Goal: Task Accomplishment & Management: Use online tool/utility

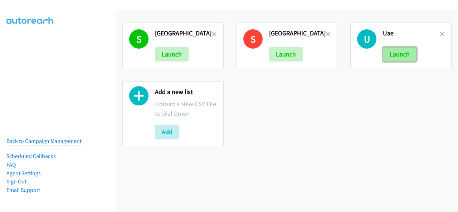
click at [401, 53] on button "Launch" at bounding box center [400, 54] width 34 height 14
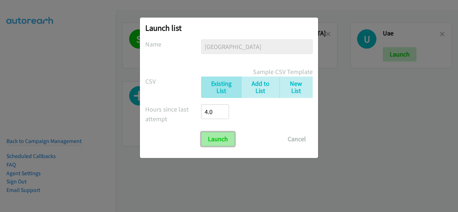
click at [214, 137] on input "Launch" at bounding box center [218, 139] width 34 height 14
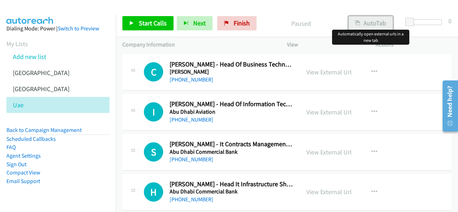
click at [376, 28] on button "AutoTab" at bounding box center [370, 23] width 44 height 14
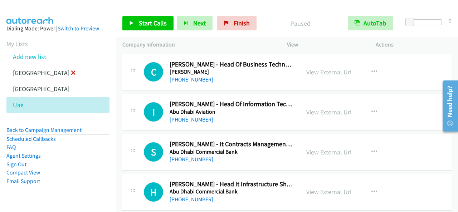
click at [71, 71] on icon at bounding box center [73, 73] width 5 height 5
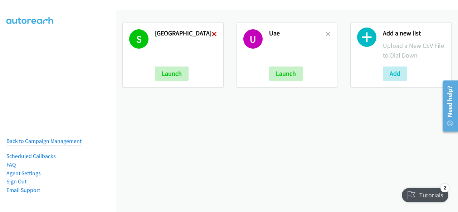
click at [212, 33] on icon at bounding box center [214, 34] width 5 height 5
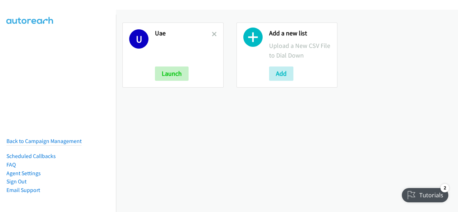
click at [209, 35] on h2 "Uae" at bounding box center [183, 33] width 57 height 8
click at [212, 34] on icon at bounding box center [214, 34] width 5 height 5
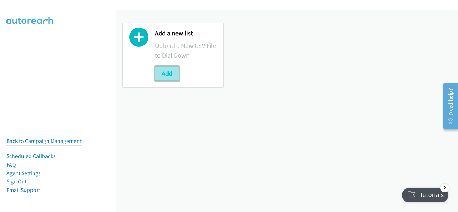
click at [168, 74] on button "Add" at bounding box center [167, 73] width 24 height 14
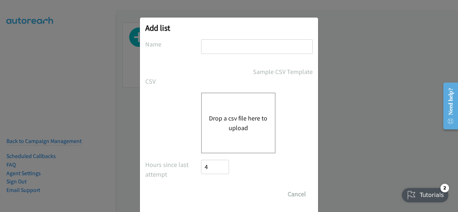
click at [355, 68] on div "Add list No phone fields were returned for that Report or List View Please uplo…" at bounding box center [229, 109] width 458 height 206
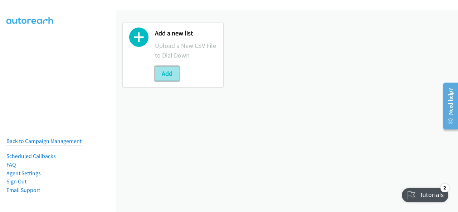
click at [174, 74] on button "Add" at bounding box center [167, 73] width 24 height 14
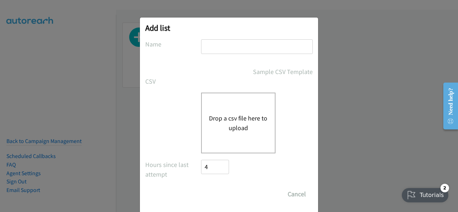
click at [246, 110] on div "Drop a csv file here to upload" at bounding box center [238, 123] width 74 height 61
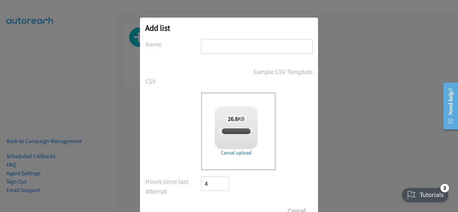
checkbox input "true"
click at [217, 48] on input "text" at bounding box center [257, 46] width 112 height 15
type input "UAE"
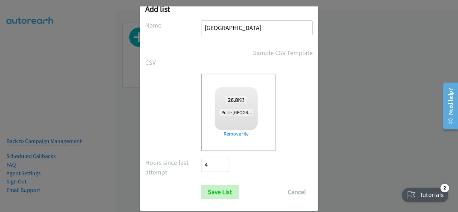
scroll to position [29, 0]
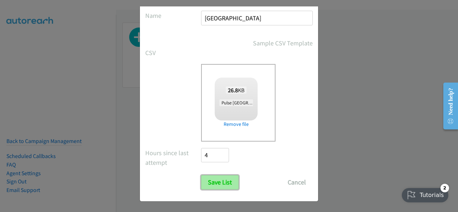
click at [219, 184] on input "Save List" at bounding box center [220, 182] width 38 height 14
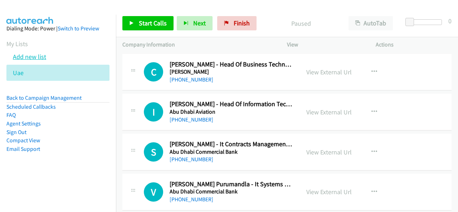
click at [37, 57] on link "Add new list" at bounding box center [29, 57] width 33 height 8
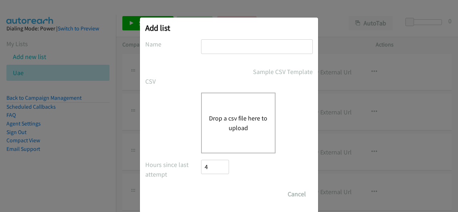
click at [217, 98] on div "Drop a csv file here to upload" at bounding box center [238, 123] width 74 height 61
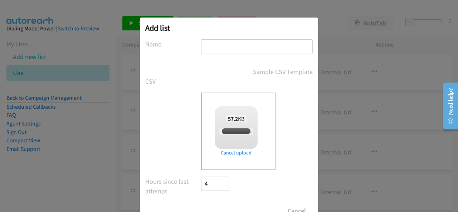
checkbox input "true"
click at [224, 46] on input "text" at bounding box center [257, 46] width 112 height 15
type input "[GEOGRAPHIC_DATA]"
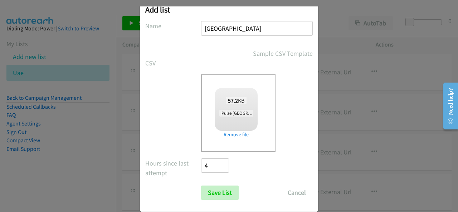
scroll to position [29, 0]
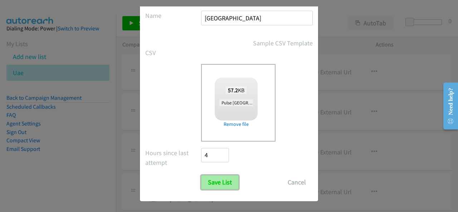
click at [212, 176] on input "Save List" at bounding box center [220, 182] width 38 height 14
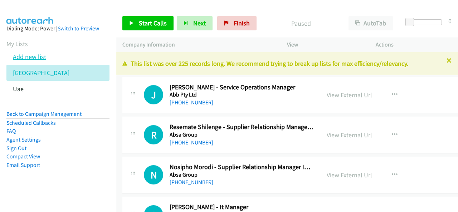
click at [26, 59] on link "Add new list" at bounding box center [29, 57] width 33 height 8
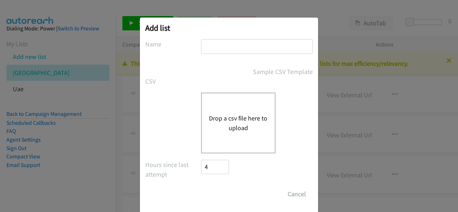
click at [224, 106] on div "Drop a csv file here to upload" at bounding box center [238, 123] width 74 height 61
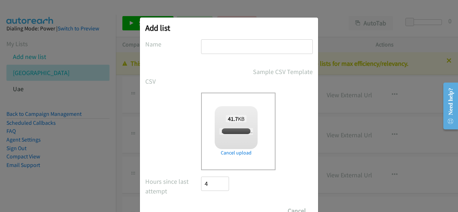
checkbox input "true"
click at [217, 36] on div "Add list No phone fields were returned for that Report or List View Please uplo…" at bounding box center [229, 124] width 178 height 212
click at [218, 48] on input "text" at bounding box center [257, 46] width 112 height 15
type input "[GEOGRAPHIC_DATA]"
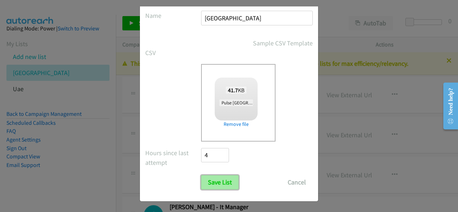
click at [210, 183] on input "Save List" at bounding box center [220, 182] width 38 height 14
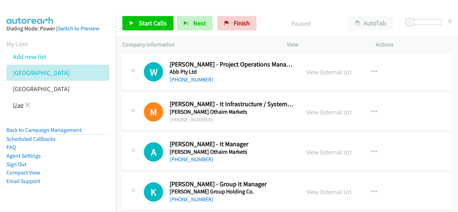
click at [18, 104] on link "Uae" at bounding box center [18, 105] width 11 height 8
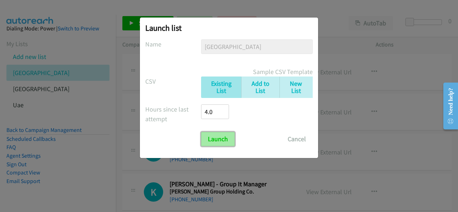
click at [202, 134] on input "Launch" at bounding box center [218, 139] width 34 height 14
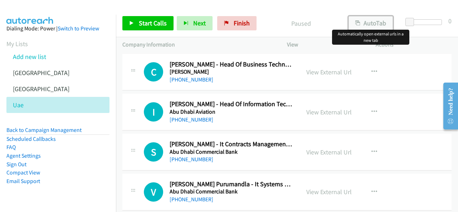
click at [373, 26] on button "AutoTab" at bounding box center [370, 23] width 44 height 14
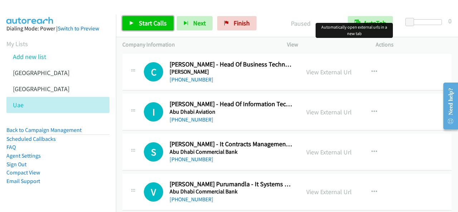
click at [158, 20] on span "Start Calls" at bounding box center [153, 23] width 28 height 8
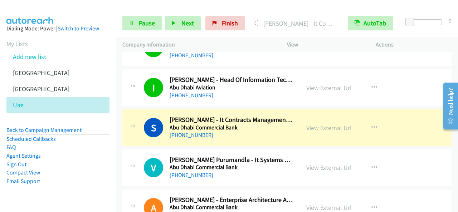
scroll to position [36, 0]
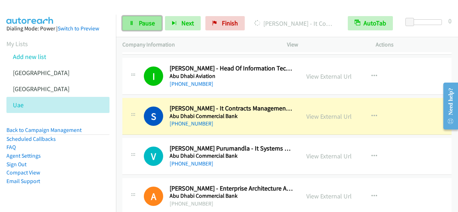
click at [136, 19] on link "Pause" at bounding box center [141, 23] width 39 height 14
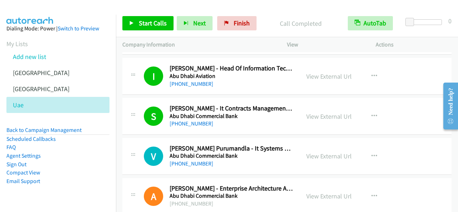
drag, startPoint x: 138, startPoint y: 13, endPoint x: 109, endPoint y: 168, distance: 158.0
click at [109, 168] on aside "Dialing Mode: Power | Switch to Preview My Lists Add new list Saudi Arabia Sout…" at bounding box center [58, 116] width 116 height 203
click at [156, 24] on span "Start Calls" at bounding box center [153, 23] width 28 height 8
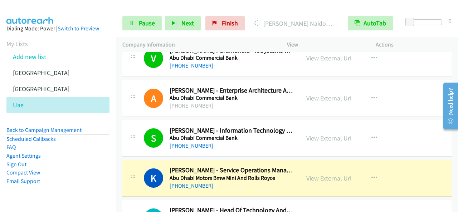
scroll to position [179, 0]
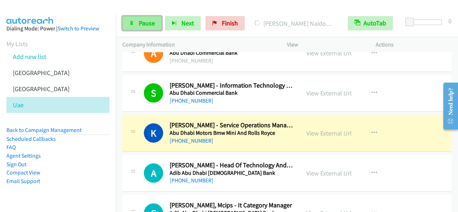
click at [135, 28] on link "Pause" at bounding box center [141, 23] width 39 height 14
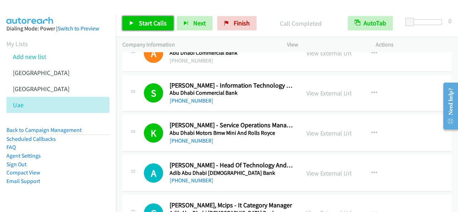
click at [149, 22] on span "Start Calls" at bounding box center [153, 23] width 28 height 8
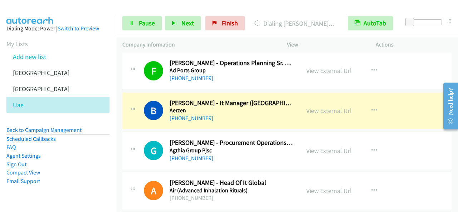
scroll to position [608, 0]
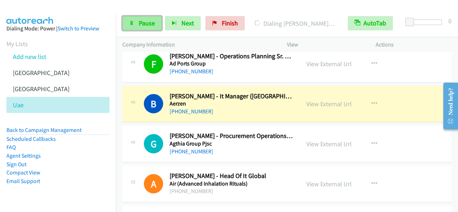
click at [155, 22] on link "Pause" at bounding box center [141, 23] width 39 height 14
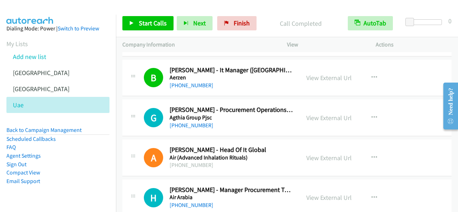
scroll to position [644, 0]
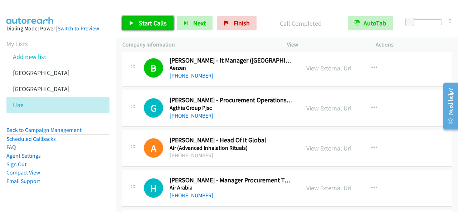
click at [154, 25] on span "Start Calls" at bounding box center [153, 23] width 28 height 8
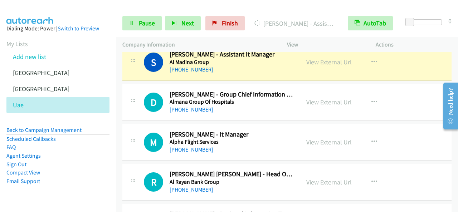
scroll to position [1573, 0]
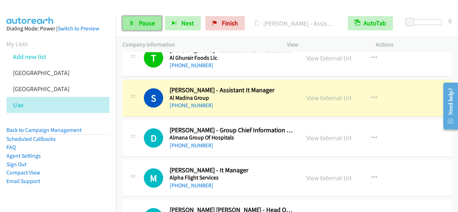
click at [137, 21] on link "Pause" at bounding box center [141, 23] width 39 height 14
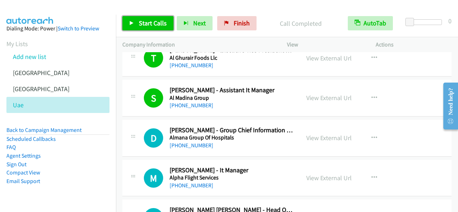
click at [147, 25] on span "Start Calls" at bounding box center [153, 23] width 28 height 8
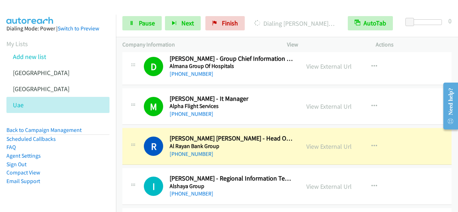
scroll to position [1680, 0]
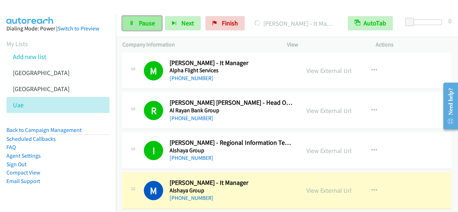
click at [137, 23] on link "Pause" at bounding box center [141, 23] width 39 height 14
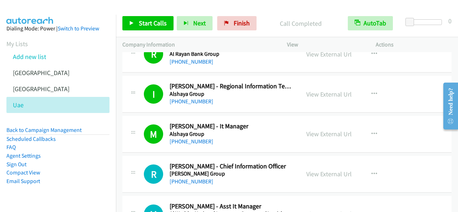
scroll to position [1752, 0]
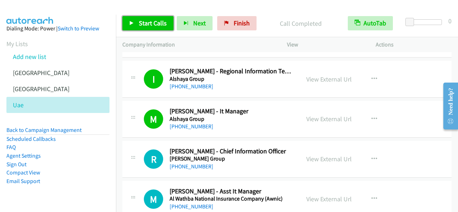
click at [144, 23] on span "Start Calls" at bounding box center [153, 23] width 28 height 8
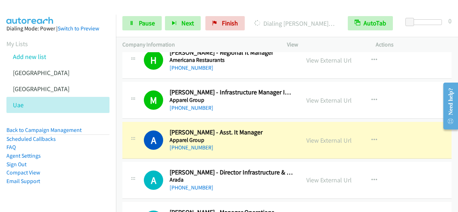
scroll to position [1966, 0]
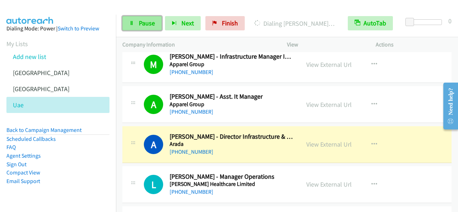
click at [151, 17] on link "Pause" at bounding box center [141, 23] width 39 height 14
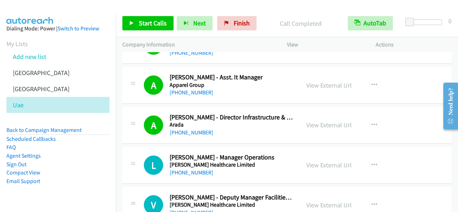
scroll to position [2002, 0]
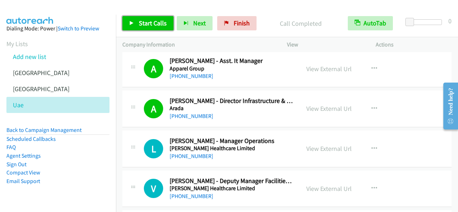
click at [155, 24] on span "Start Calls" at bounding box center [153, 23] width 28 height 8
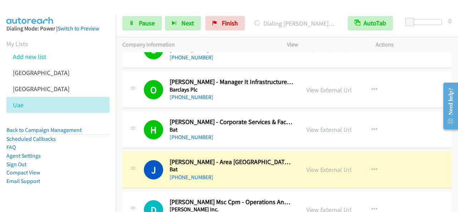
scroll to position [2217, 0]
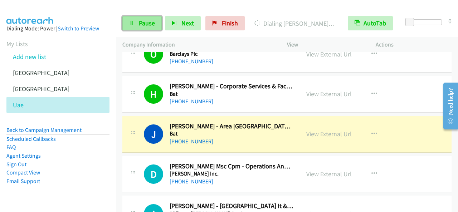
click at [147, 25] on span "Pause" at bounding box center [147, 23] width 16 height 8
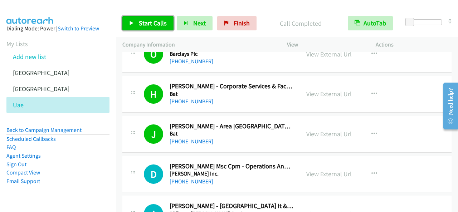
click at [158, 24] on span "Start Calls" at bounding box center [153, 23] width 28 height 8
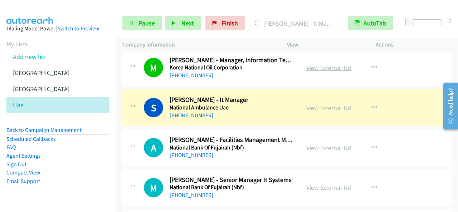
scroll to position [2574, 0]
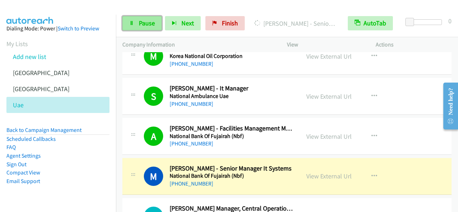
click at [153, 28] on link "Pause" at bounding box center [141, 23] width 39 height 14
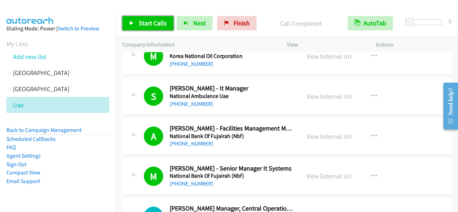
click at [157, 19] on link "Start Calls" at bounding box center [147, 23] width 51 height 14
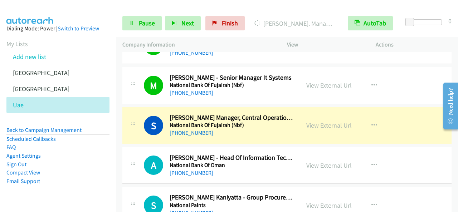
scroll to position [2681, 0]
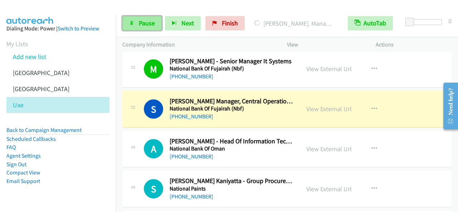
click at [155, 25] on link "Pause" at bounding box center [141, 23] width 39 height 14
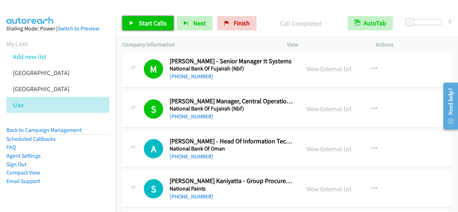
click at [165, 20] on span "Start Calls" at bounding box center [153, 23] width 28 height 8
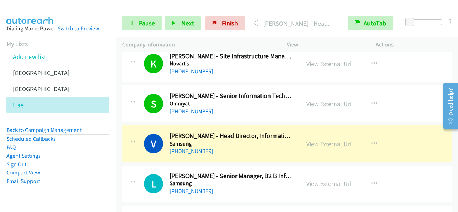
scroll to position [3218, 0]
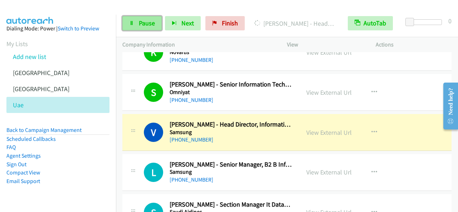
click at [152, 26] on span "Pause" at bounding box center [147, 23] width 16 height 8
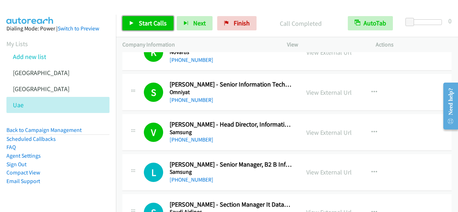
click at [159, 25] on span "Start Calls" at bounding box center [153, 23] width 28 height 8
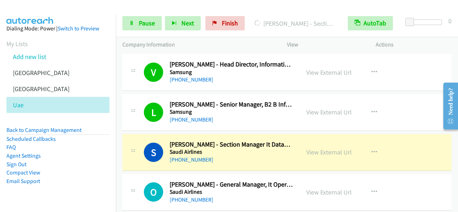
scroll to position [3289, 0]
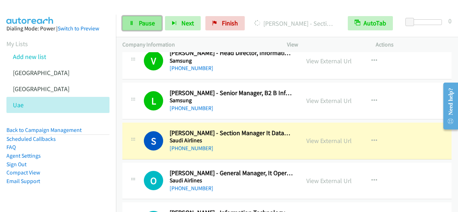
click at [156, 25] on link "Pause" at bounding box center [141, 23] width 39 height 14
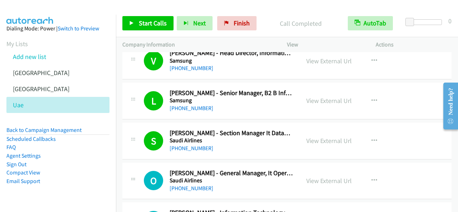
scroll to position [3325, 0]
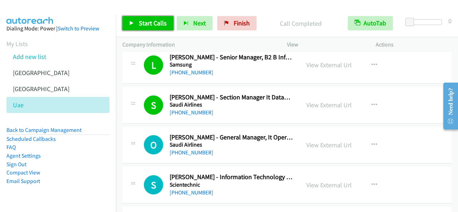
click at [155, 22] on span "Start Calls" at bounding box center [153, 23] width 28 height 8
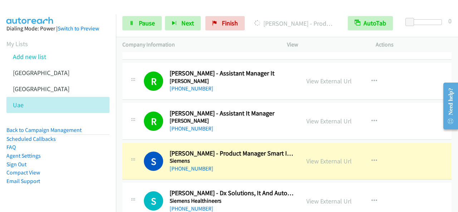
scroll to position [3539, 0]
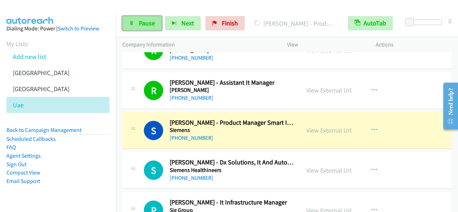
click at [142, 20] on span "Pause" at bounding box center [147, 23] width 16 height 8
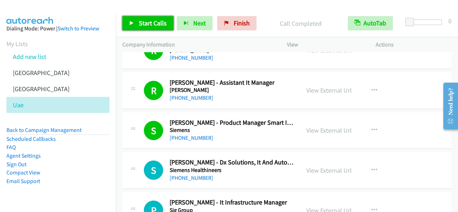
click at [159, 18] on link "Start Calls" at bounding box center [147, 23] width 51 height 14
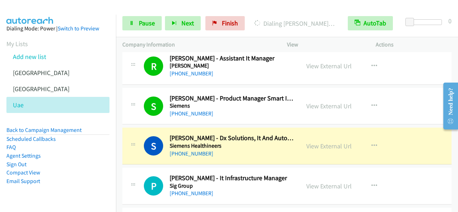
scroll to position [3575, 0]
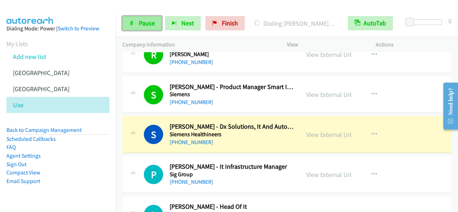
click at [148, 23] on span "Pause" at bounding box center [147, 23] width 16 height 8
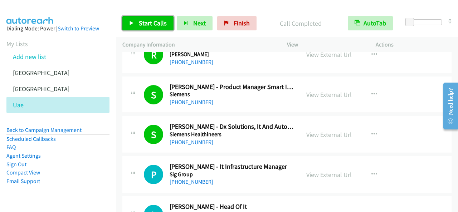
click at [158, 24] on span "Start Calls" at bounding box center [153, 23] width 28 height 8
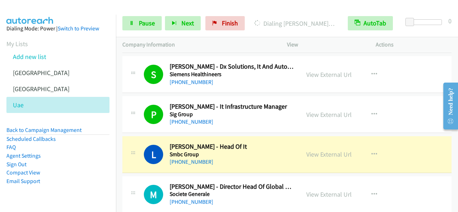
scroll to position [3647, 0]
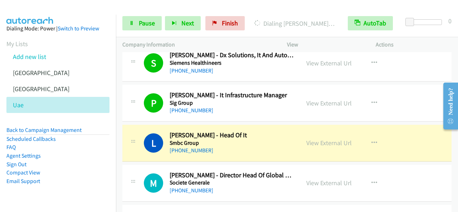
drag, startPoint x: 295, startPoint y: 96, endPoint x: 273, endPoint y: 127, distance: 37.8
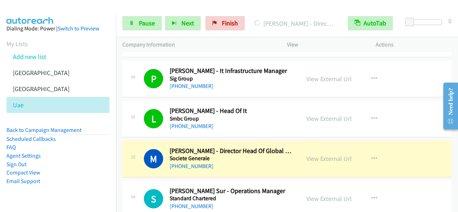
scroll to position [3682, 0]
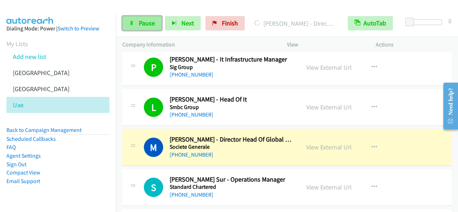
click at [137, 25] on link "Pause" at bounding box center [141, 23] width 39 height 14
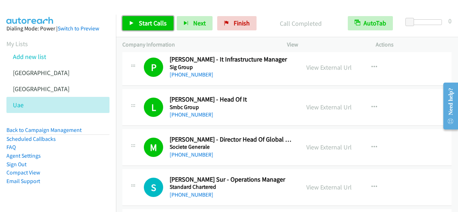
click at [153, 24] on span "Start Calls" at bounding box center [153, 23] width 28 height 8
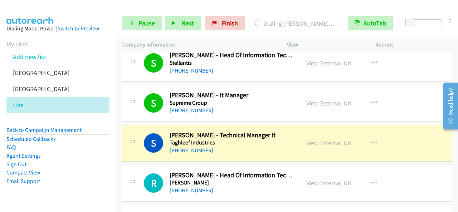
scroll to position [3933, 0]
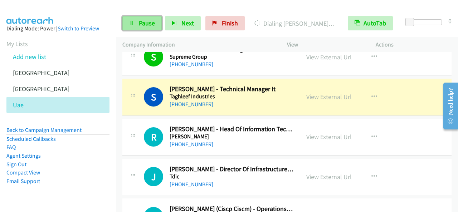
click at [159, 25] on link "Pause" at bounding box center [141, 23] width 39 height 14
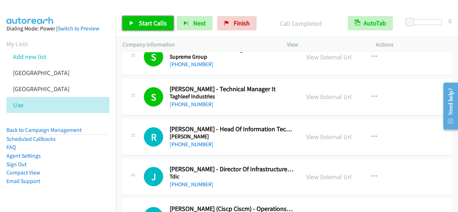
click at [158, 25] on span "Start Calls" at bounding box center [153, 23] width 28 height 8
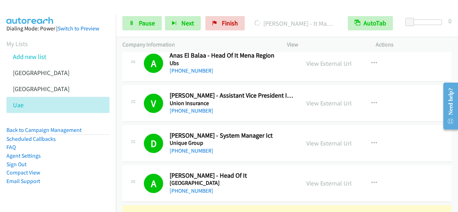
scroll to position [4397, 0]
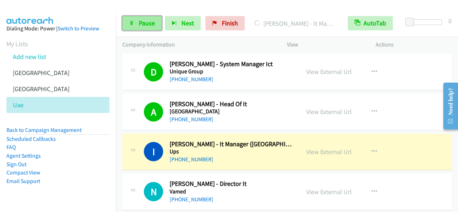
click at [156, 22] on link "Pause" at bounding box center [141, 23] width 39 height 14
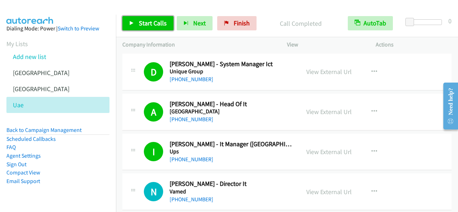
click at [152, 21] on span "Start Calls" at bounding box center [153, 23] width 28 height 8
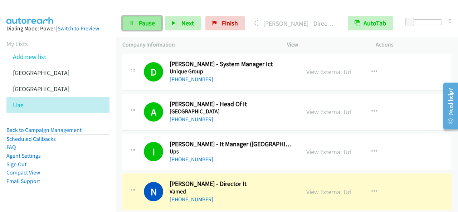
click at [148, 20] on span "Pause" at bounding box center [147, 23] width 16 height 8
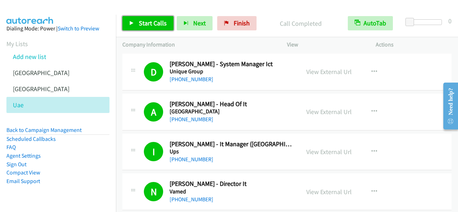
drag, startPoint x: 158, startPoint y: 20, endPoint x: 184, endPoint y: 46, distance: 36.7
click at [159, 20] on span "Start Calls" at bounding box center [153, 23] width 28 height 8
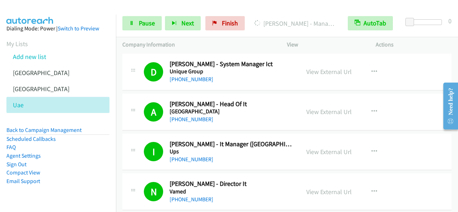
scroll to position [4432, 0]
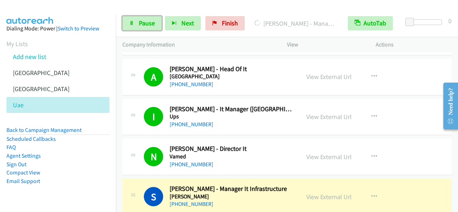
drag, startPoint x: 156, startPoint y: 24, endPoint x: 167, endPoint y: 36, distance: 16.4
click at [156, 25] on link "Pause" at bounding box center [141, 23] width 39 height 14
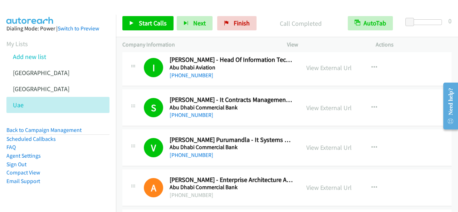
scroll to position [0, 0]
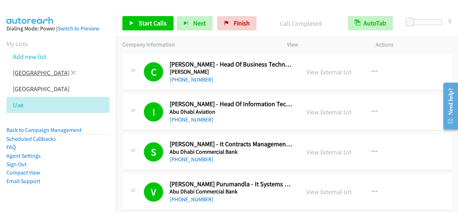
click at [19, 77] on link "[GEOGRAPHIC_DATA]" at bounding box center [41, 73] width 56 height 8
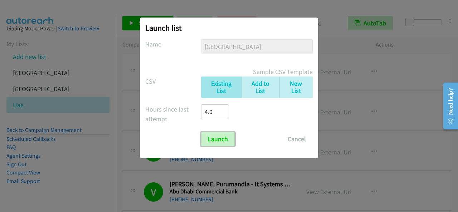
click at [225, 142] on input "Launch" at bounding box center [218, 139] width 34 height 14
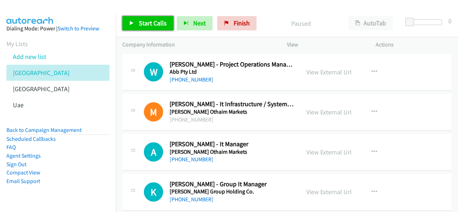
click at [150, 20] on span "Start Calls" at bounding box center [153, 23] width 28 height 8
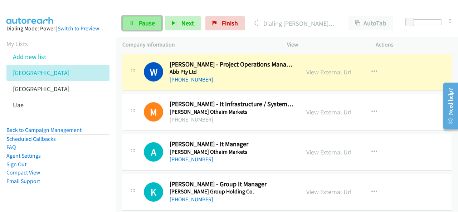
click at [146, 27] on span "Pause" at bounding box center [147, 23] width 16 height 8
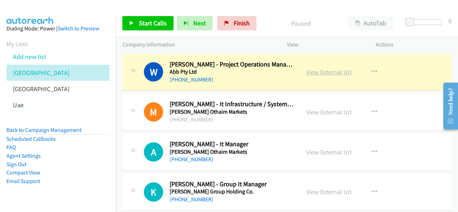
click at [333, 73] on link "View External Url" at bounding box center [328, 72] width 45 height 8
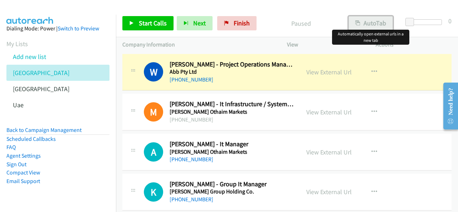
click at [368, 29] on button "AutoTab" at bounding box center [370, 23] width 44 height 14
